Goal: Ask a question

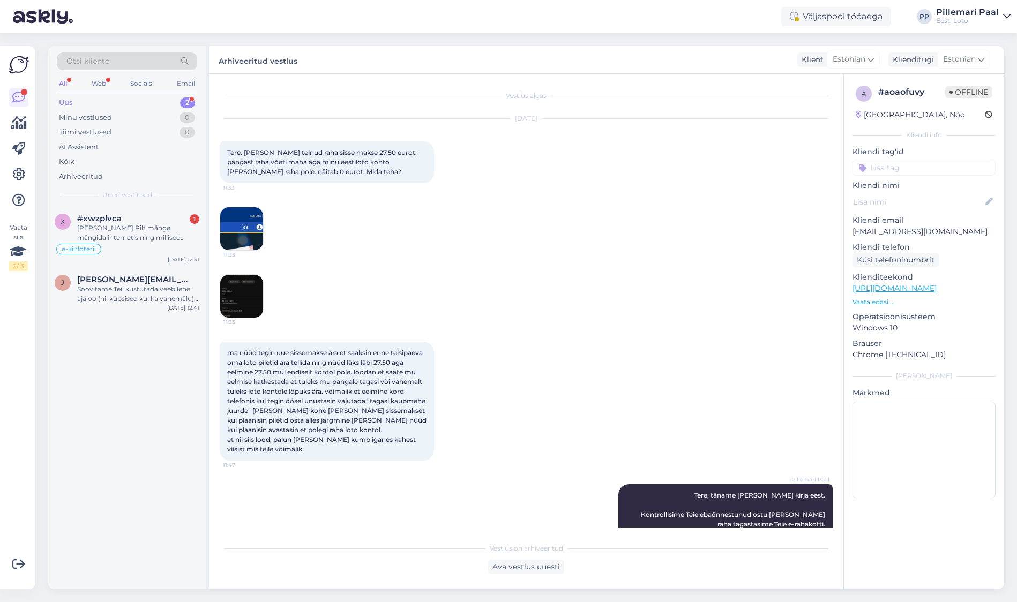
scroll to position [39, 0]
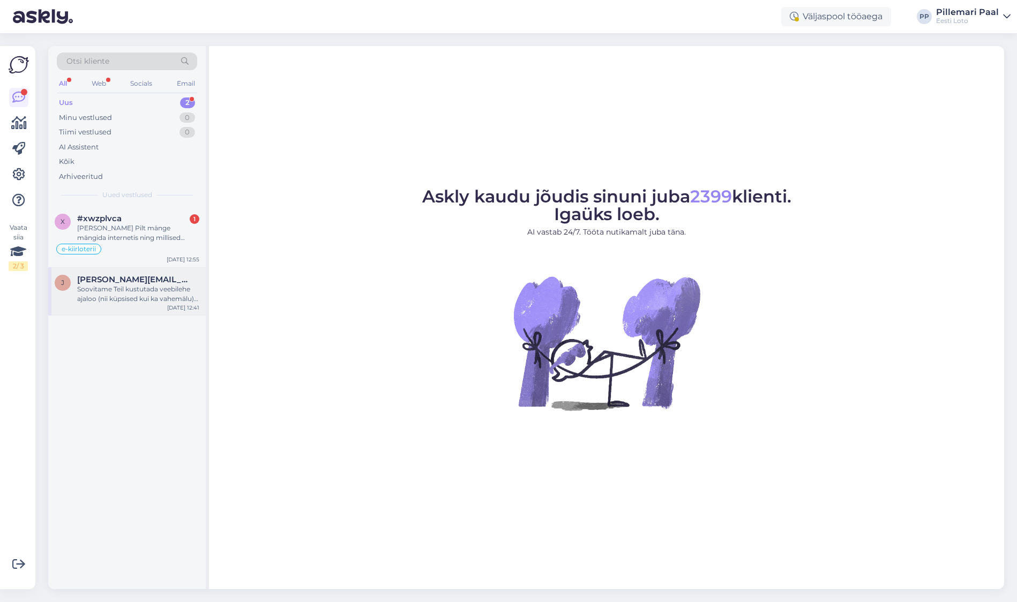
click at [112, 296] on div "Soovitame Teil kustutada veebilehe ajaloo (nii küpsised kui ka vahemälu) ja teh…" at bounding box center [138, 293] width 122 height 19
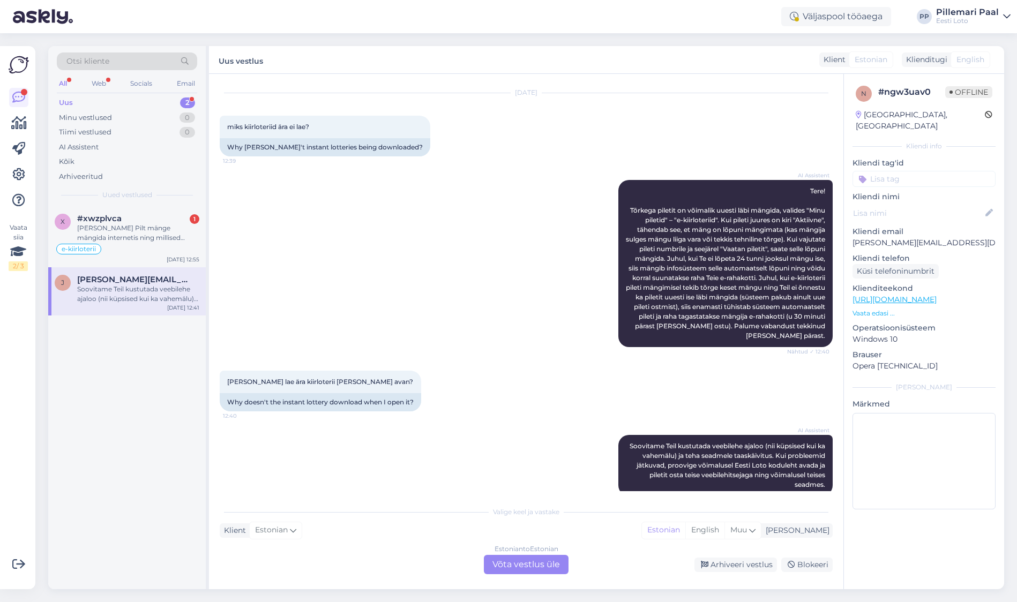
scroll to position [42, 0]
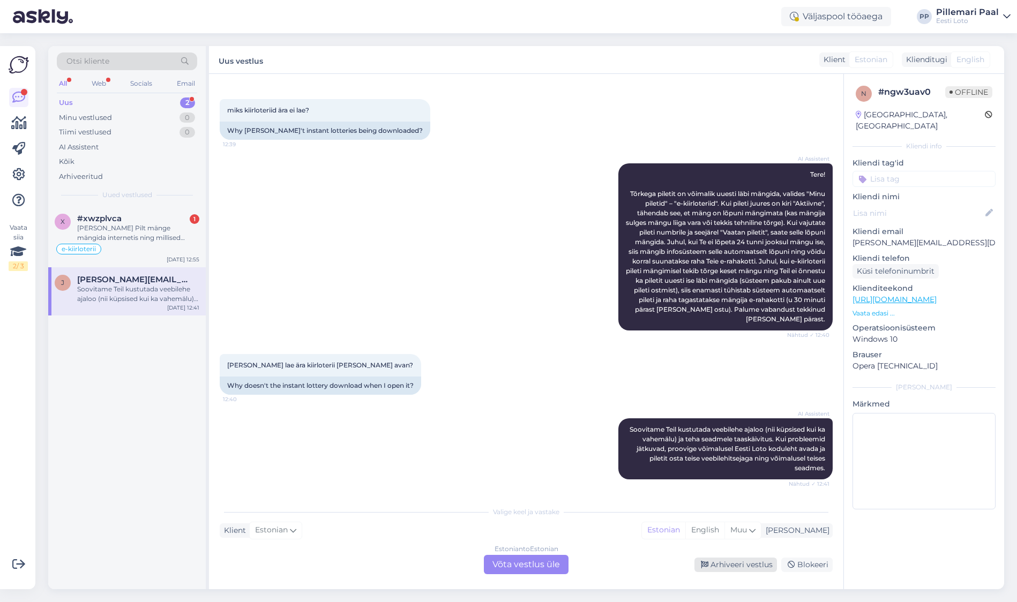
click at [724, 562] on div "Arhiveeri vestlus" at bounding box center [735, 565] width 82 height 14
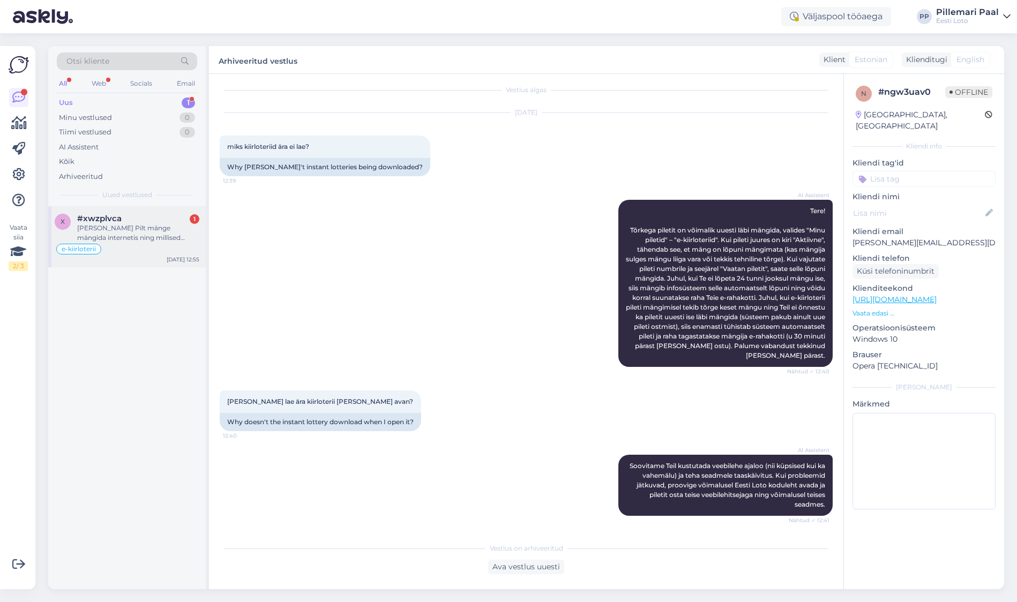
click at [129, 227] on div "[PERSON_NAME] Pilt mänge mängida internetis ning millised [PERSON_NAME] töötavad" at bounding box center [138, 232] width 122 height 19
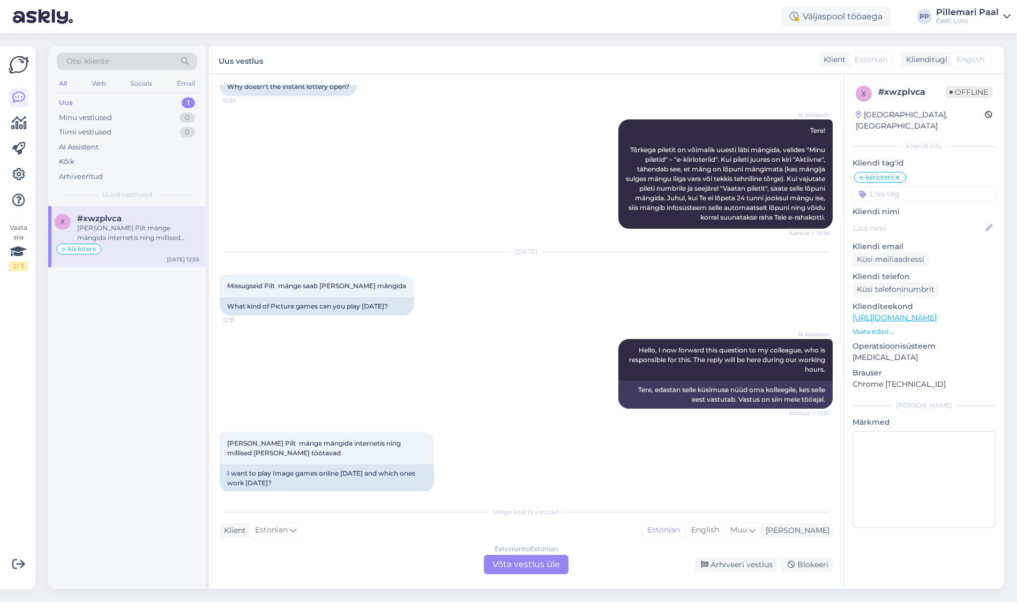
scroll to position [629, 0]
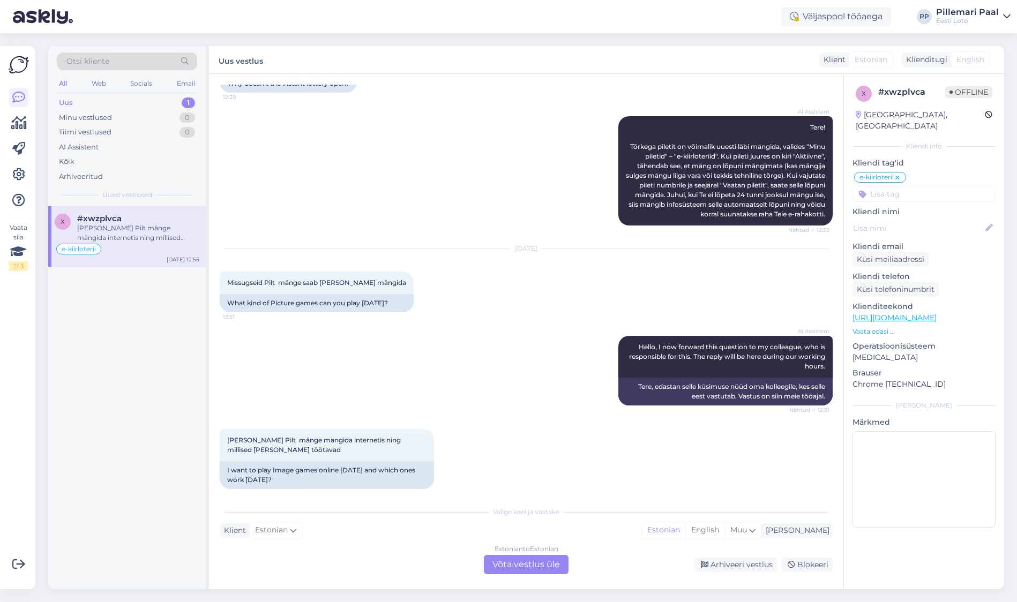
click at [541, 564] on div "Estonian to Estonian Võta vestlus üle" at bounding box center [526, 564] width 85 height 19
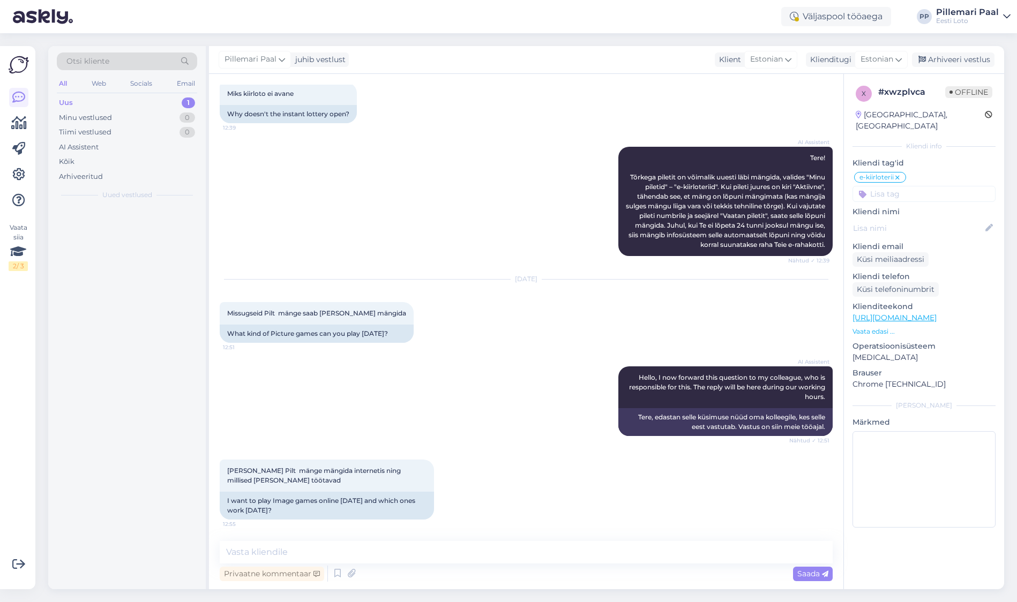
scroll to position [589, 0]
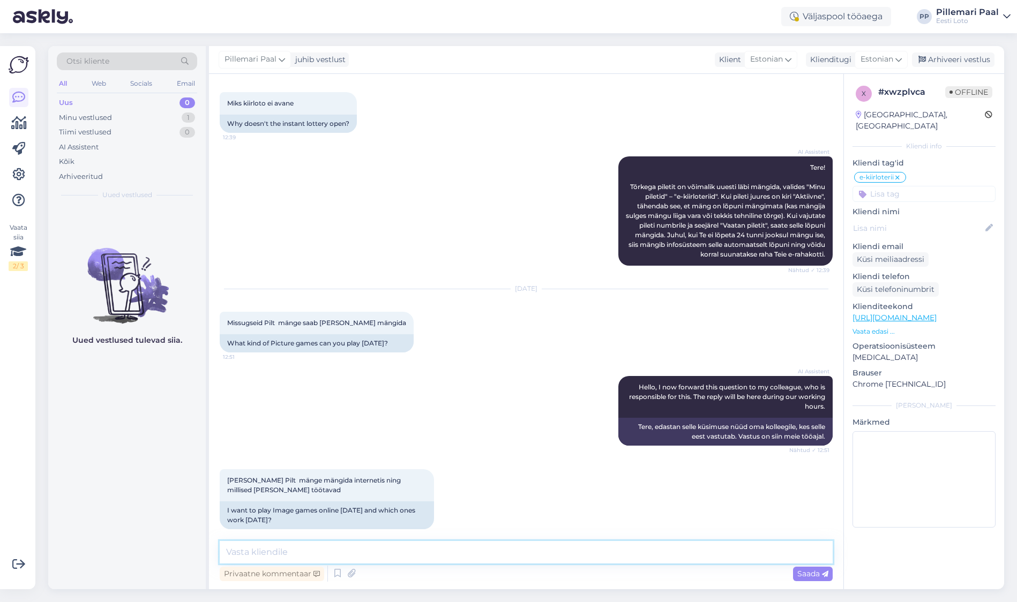
click at [490, 554] on textarea at bounding box center [526, 552] width 613 height 22
type textarea "Palun täpsustage oma küsimust."
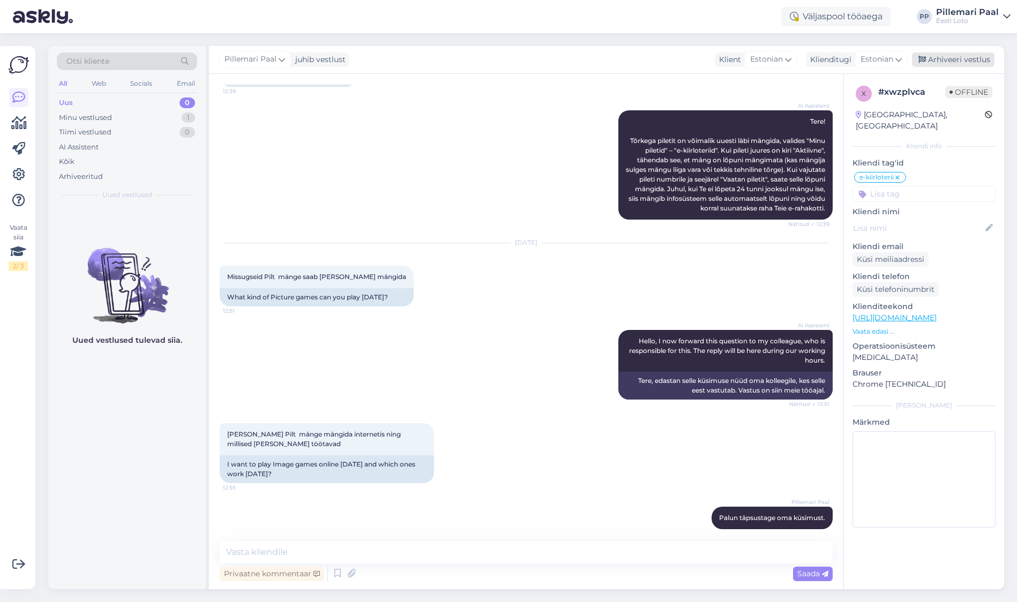
click at [947, 61] on div "Arhiveeri vestlus" at bounding box center [953, 59] width 82 height 14
